Goal: Task Accomplishment & Management: Manage account settings

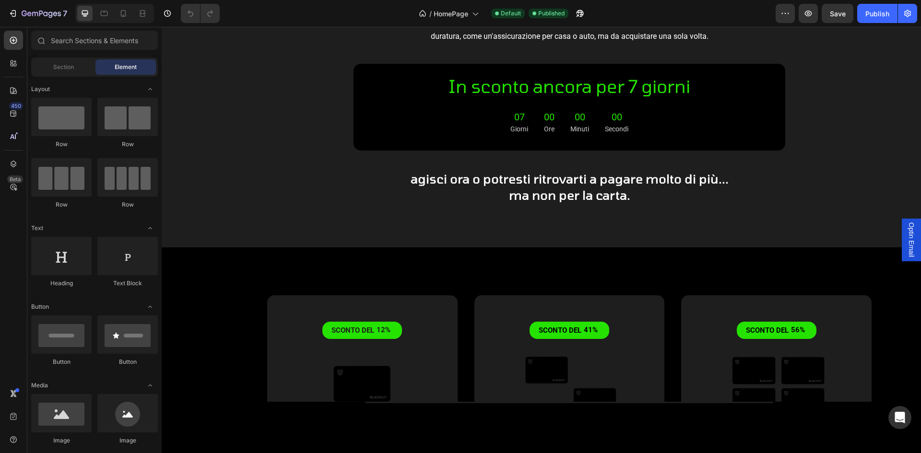
scroll to position [2591, 0]
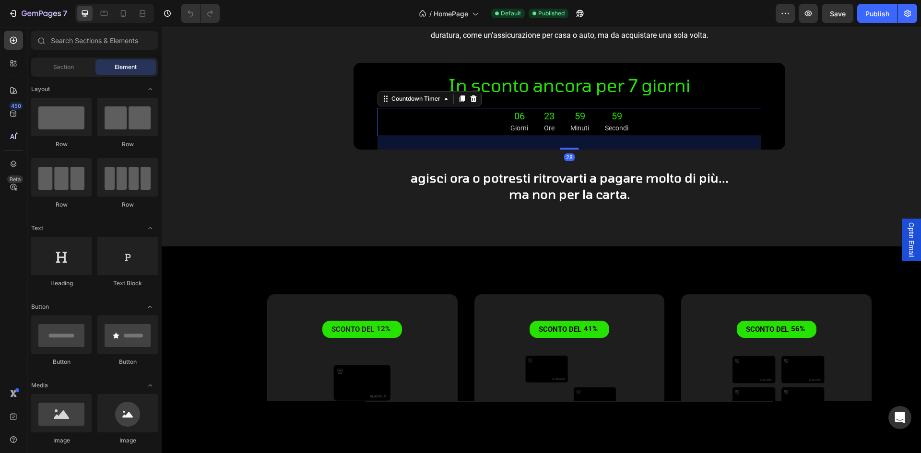
click at [456, 115] on div "06 Giorni 23 Ore 59 Minuti 59 Secondi" at bounding box center [570, 122] width 384 height 28
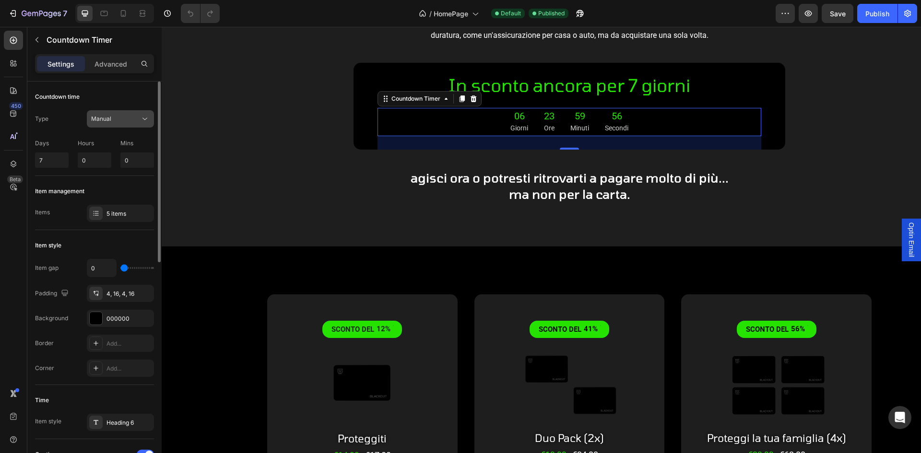
click at [119, 118] on div "Manual" at bounding box center [115, 119] width 49 height 9
click at [119, 116] on div "Manual" at bounding box center [115, 119] width 49 height 9
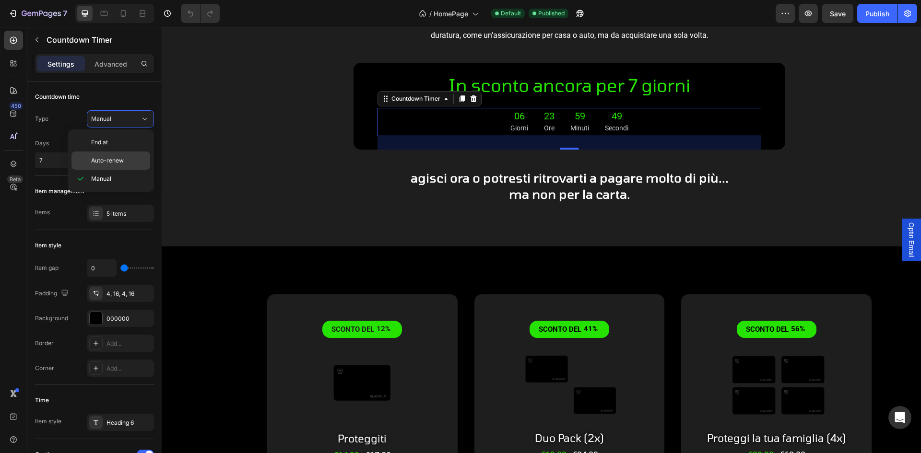
click at [121, 156] on span "Auto-renew" at bounding box center [107, 160] width 33 height 9
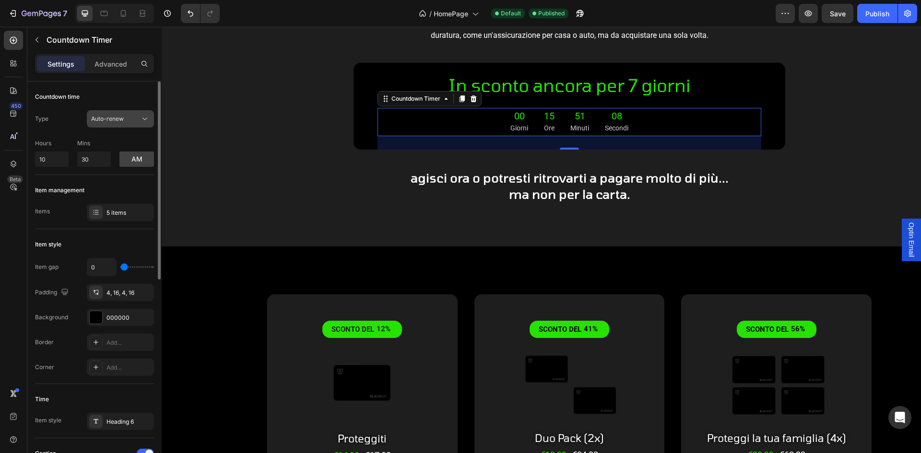
click at [119, 116] on span "Auto-renew" at bounding box center [107, 118] width 33 height 7
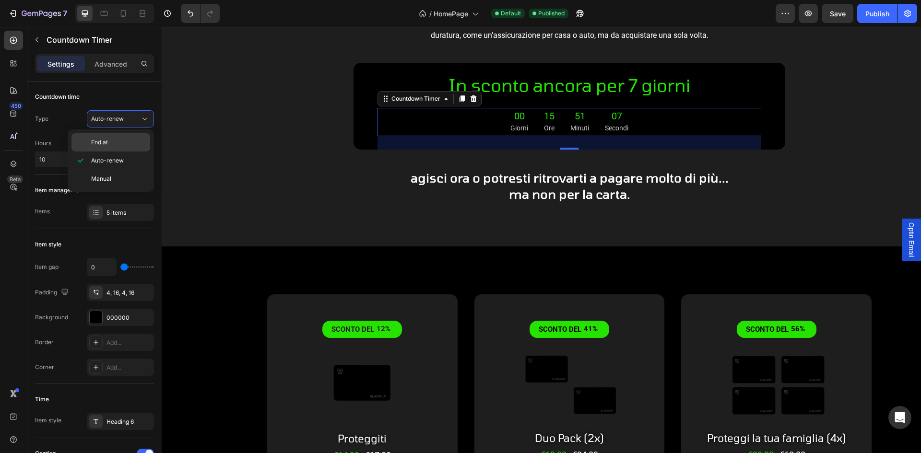
click at [118, 136] on div "End at" at bounding box center [110, 142] width 79 height 18
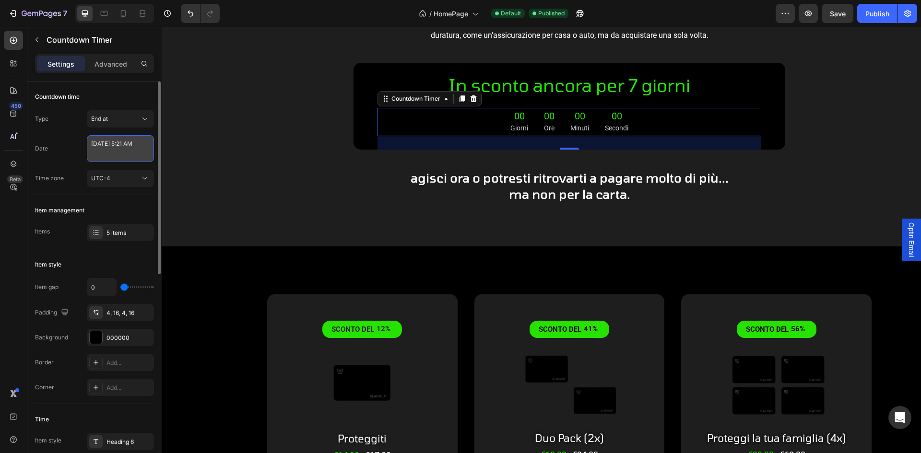
select select "5"
select select "21"
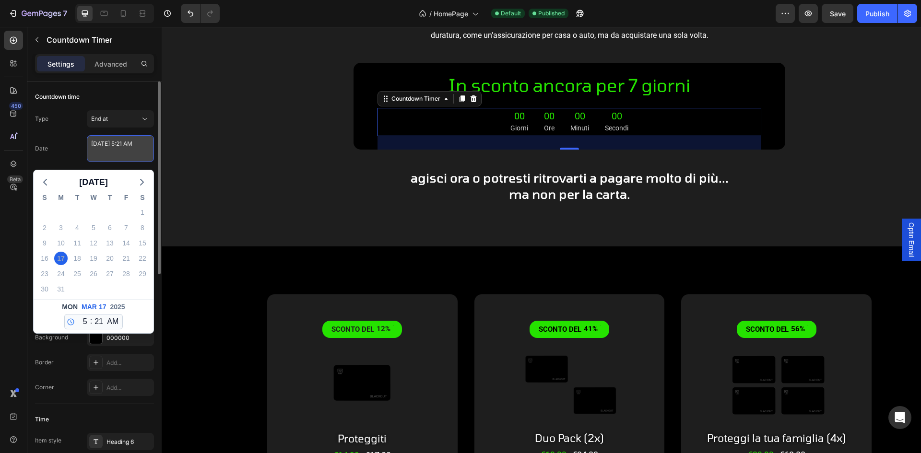
click at [118, 144] on textarea "[DATE] 5:21 AM" at bounding box center [120, 148] width 67 height 27
click at [47, 186] on icon "button" at bounding box center [45, 183] width 12 height 12
click at [139, 179] on icon "button" at bounding box center [142, 183] width 12 height 12
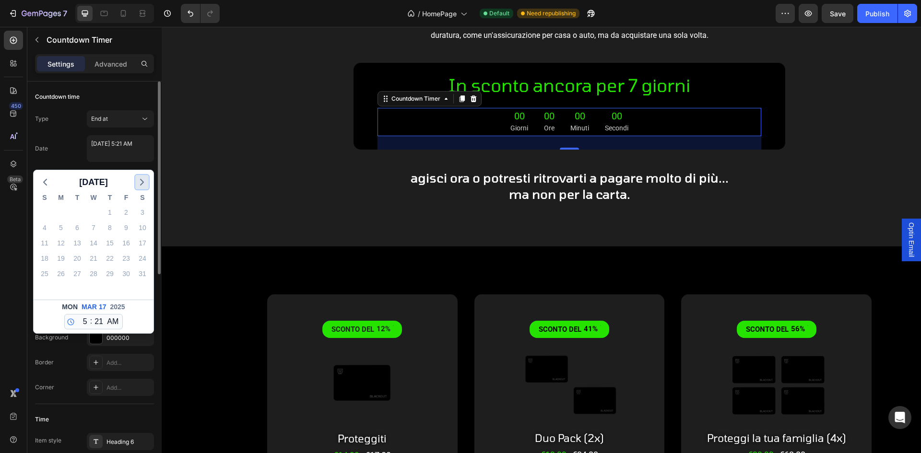
click at [139, 179] on icon "button" at bounding box center [142, 183] width 12 height 12
click at [77, 277] on div "30" at bounding box center [77, 273] width 13 height 13
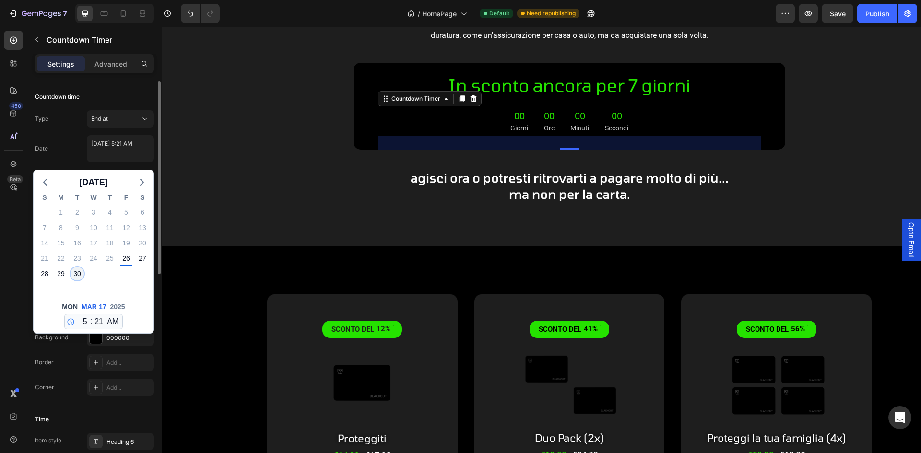
type textarea "[DATE] 5:21 AM"
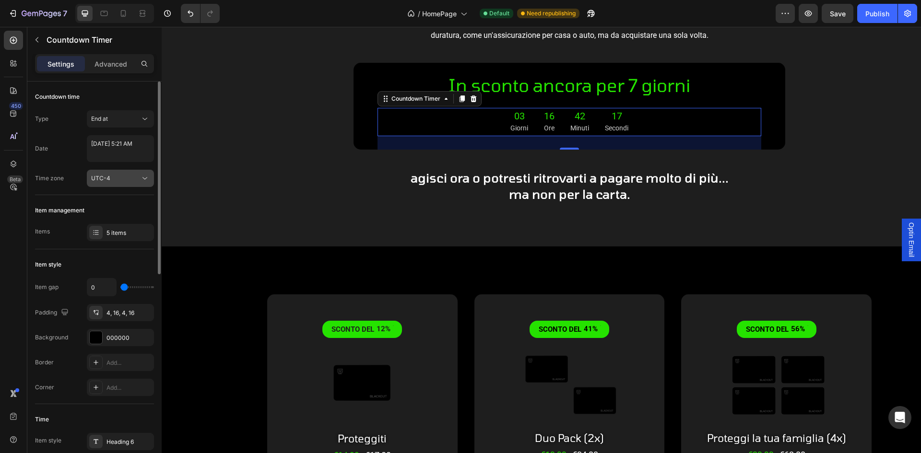
click at [141, 179] on icon at bounding box center [145, 179] width 10 height 10
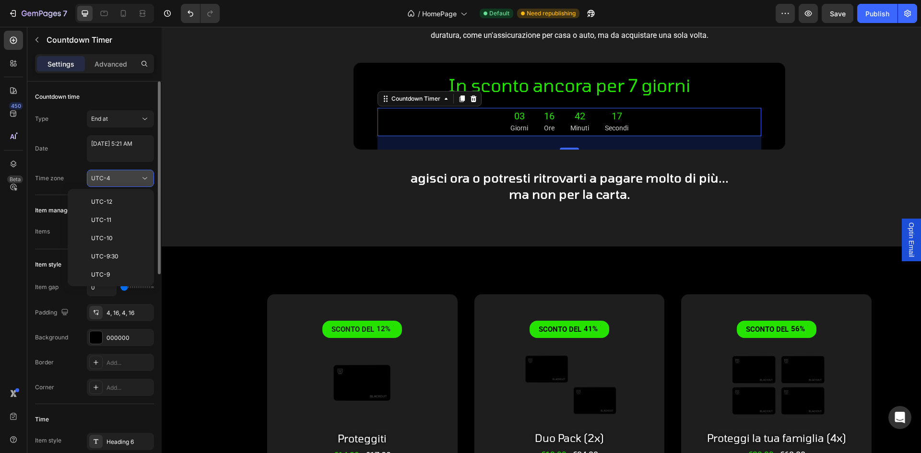
scroll to position [104, 0]
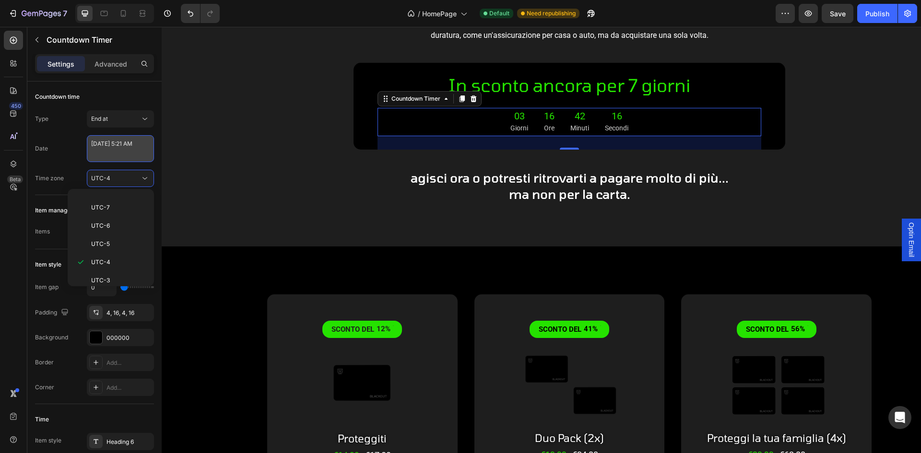
click at [109, 149] on textarea "[DATE] 5:21 AM" at bounding box center [120, 148] width 67 height 27
select select "5"
select select "21"
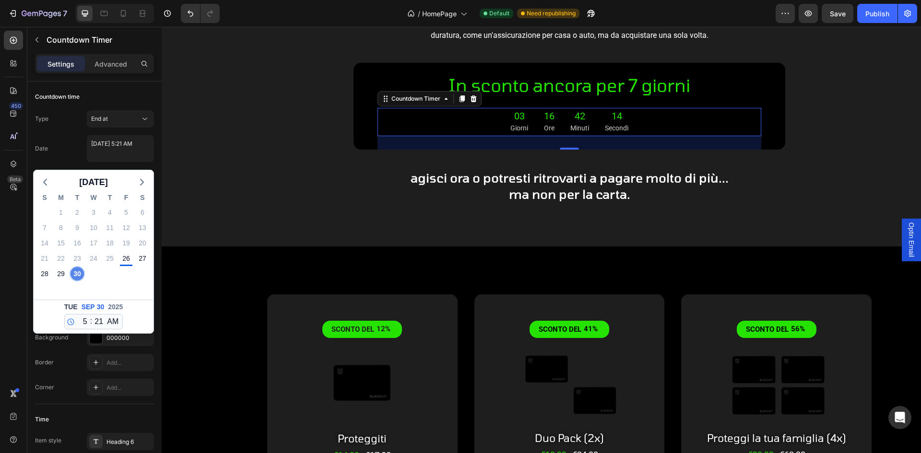
click at [80, 274] on div "30" at bounding box center [77, 273] width 13 height 13
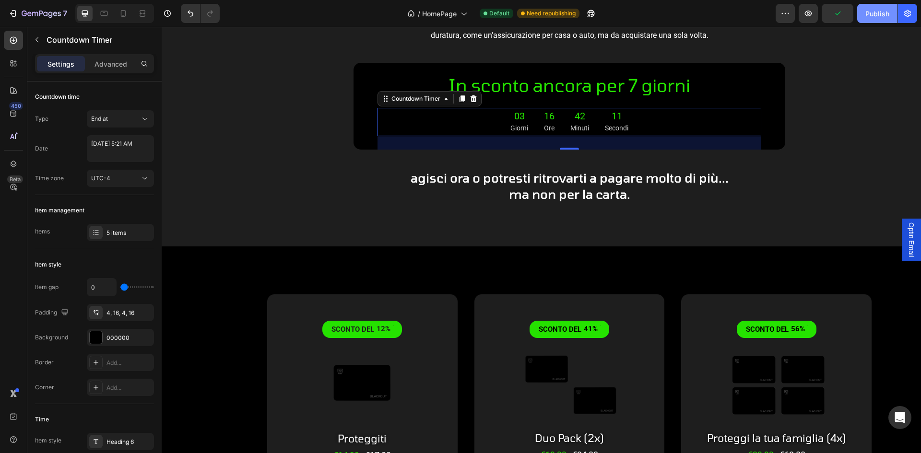
click at [863, 16] on button "Publish" at bounding box center [877, 13] width 40 height 19
